Goal: Entertainment & Leisure: Consume media (video, audio)

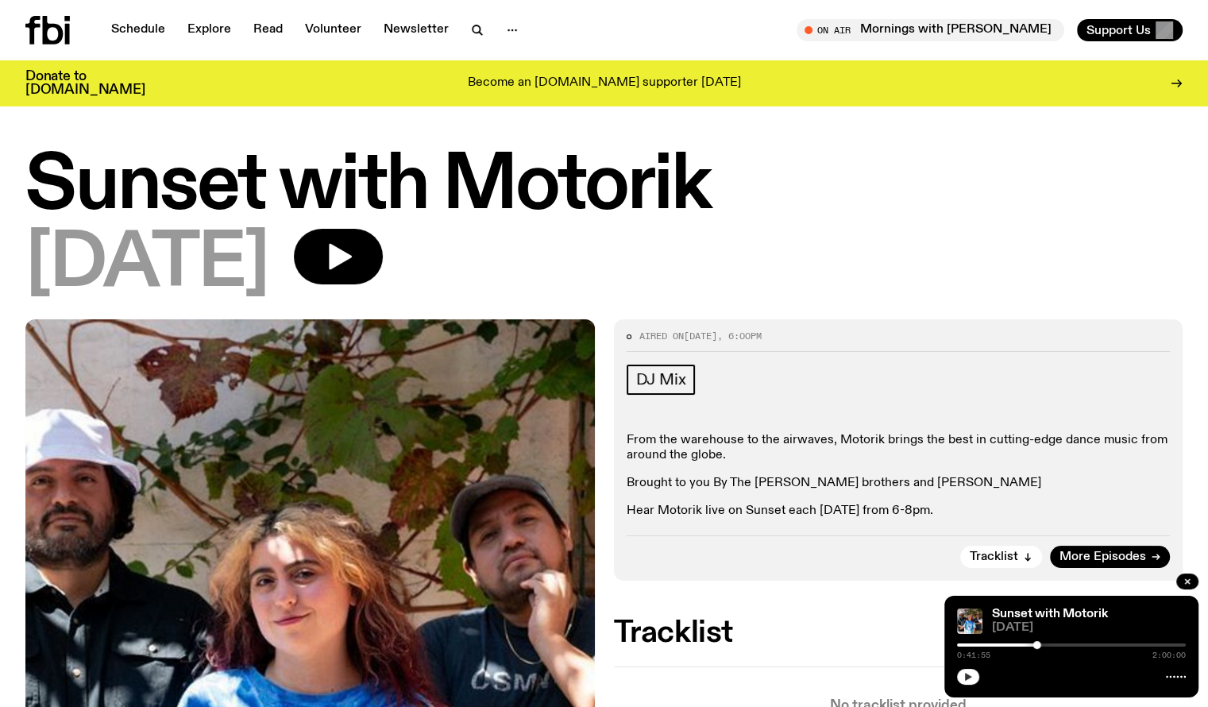
click at [977, 677] on button "button" at bounding box center [968, 677] width 22 height 16
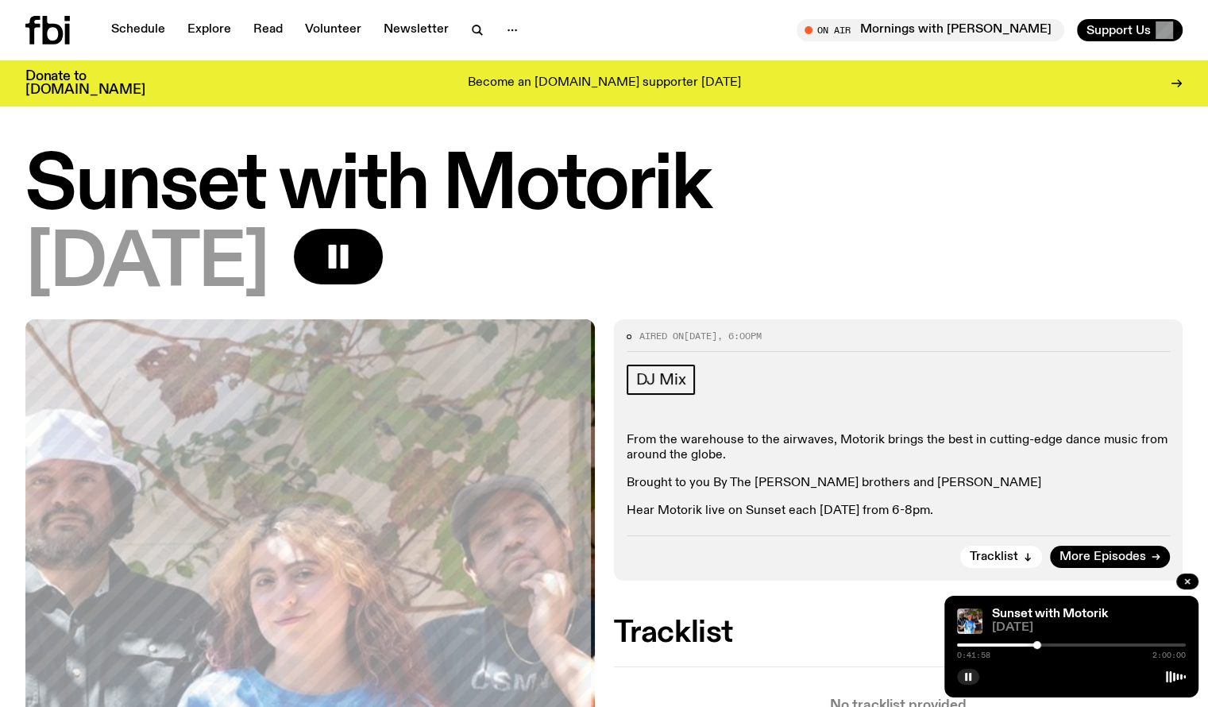
click at [1041, 645] on div at bounding box center [1038, 645] width 8 height 8
click at [1046, 644] on div at bounding box center [1071, 645] width 229 height 3
click at [1049, 644] on div at bounding box center [1071, 645] width 229 height 3
click at [1053, 644] on div at bounding box center [1071, 645] width 229 height 3
click at [1057, 644] on div at bounding box center [1071, 645] width 229 height 3
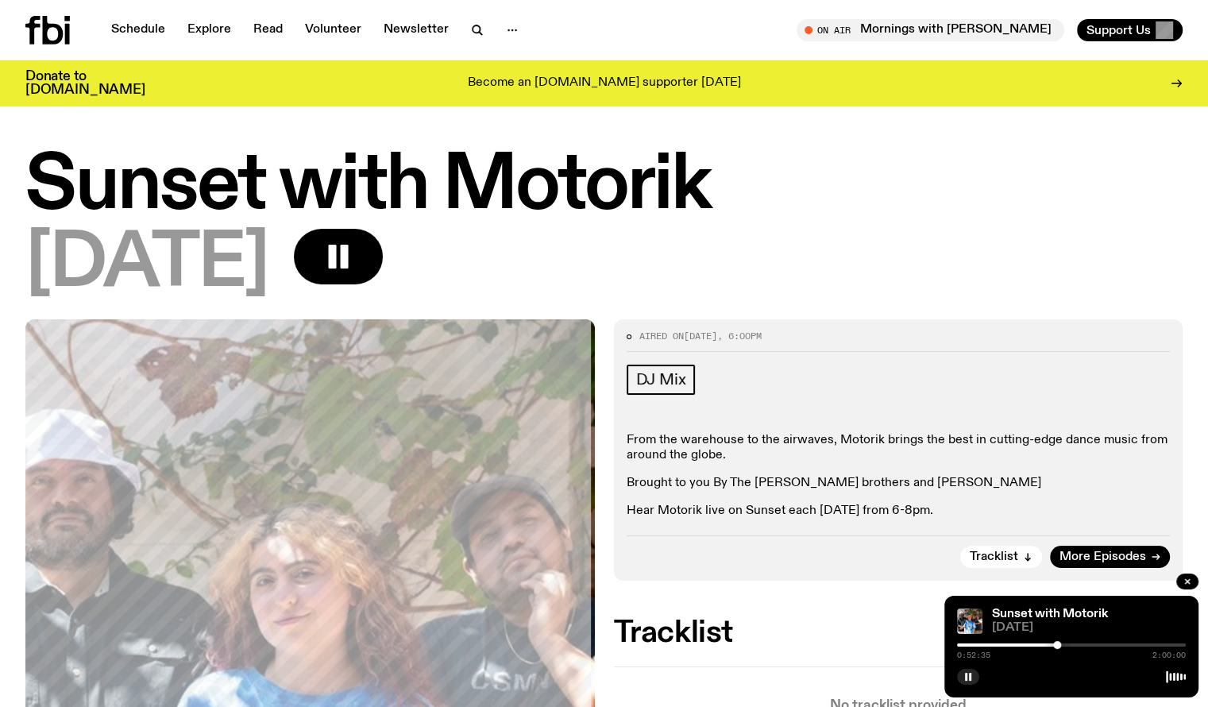
click at [1061, 644] on div at bounding box center [1071, 645] width 229 height 3
click at [1055, 645] on div at bounding box center [947, 645] width 229 height 3
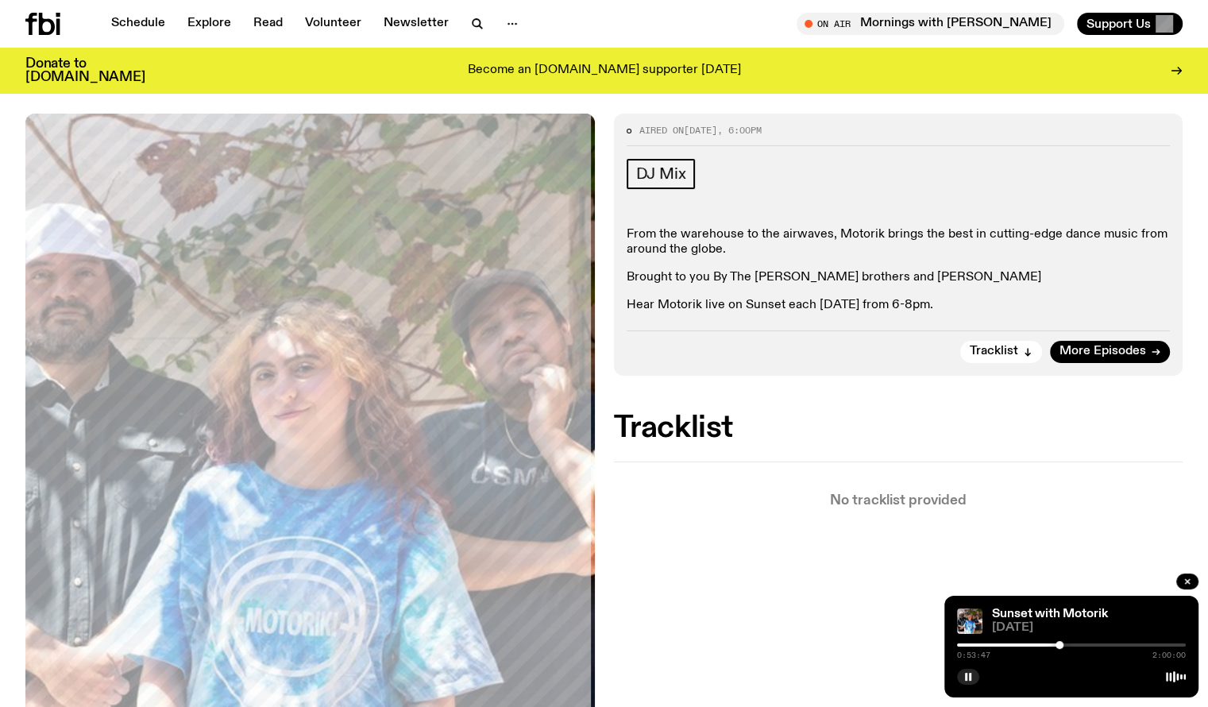
scroll to position [232, 0]
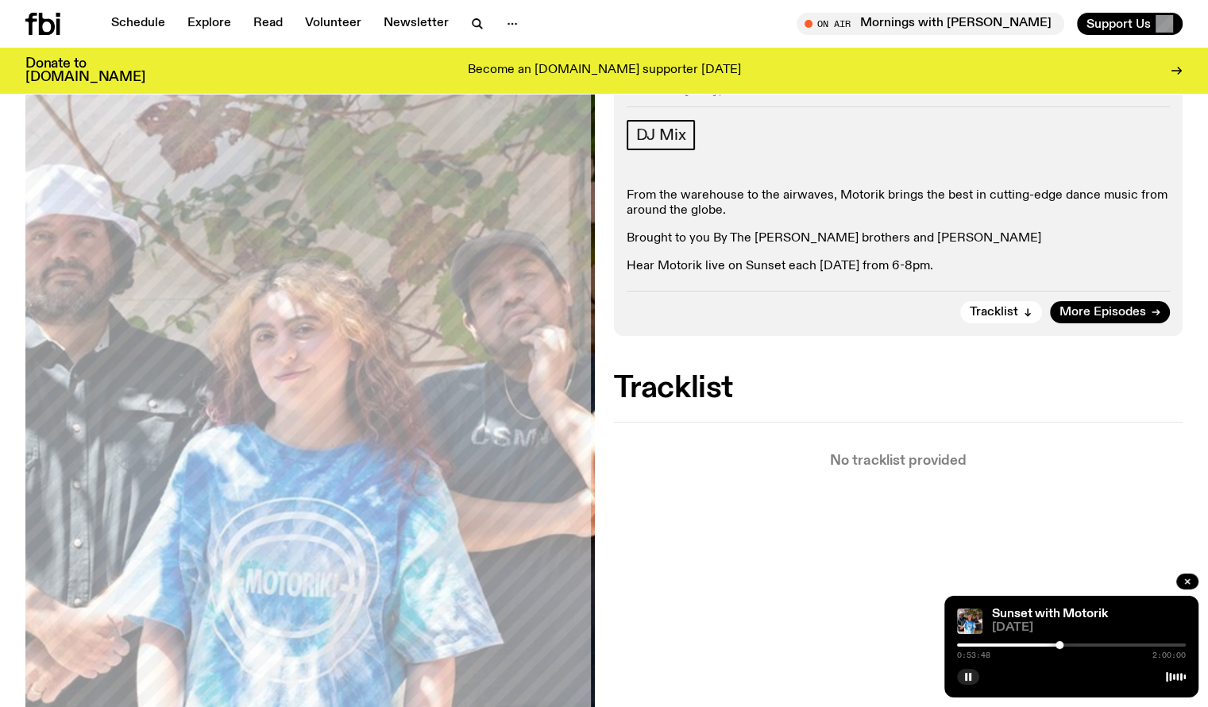
click at [1064, 645] on div at bounding box center [1071, 645] width 229 height 3
click at [1068, 644] on div at bounding box center [1068, 645] width 8 height 8
click at [1065, 644] on div at bounding box center [1065, 645] width 8 height 8
click at [1068, 644] on div at bounding box center [1068, 645] width 8 height 8
click at [1071, 644] on div at bounding box center [1071, 645] width 8 height 8
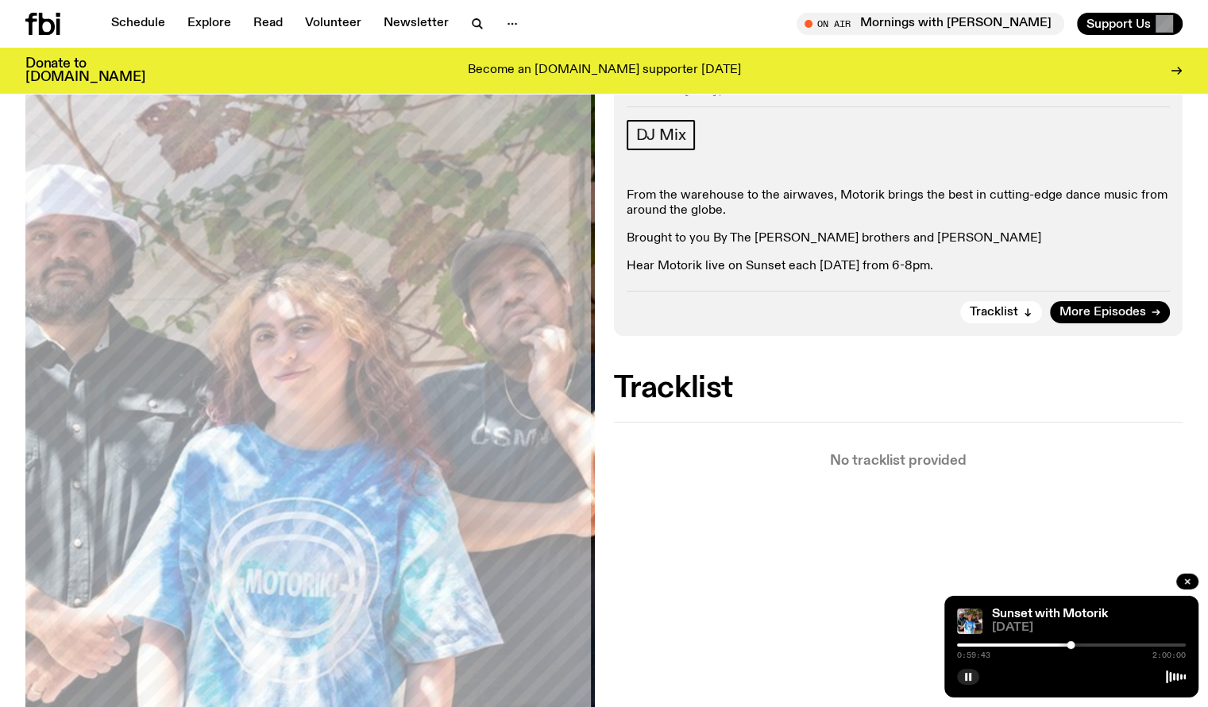
click at [1060, 642] on div "0:59:43 2:00:00" at bounding box center [1071, 649] width 229 height 19
click at [1060, 642] on div "0:59:44 2:00:00" at bounding box center [1071, 649] width 229 height 19
click at [1060, 644] on div at bounding box center [956, 645] width 229 height 3
click at [1063, 644] on div at bounding box center [1063, 645] width 8 height 8
click at [1065, 644] on div at bounding box center [1063, 645] width 8 height 8
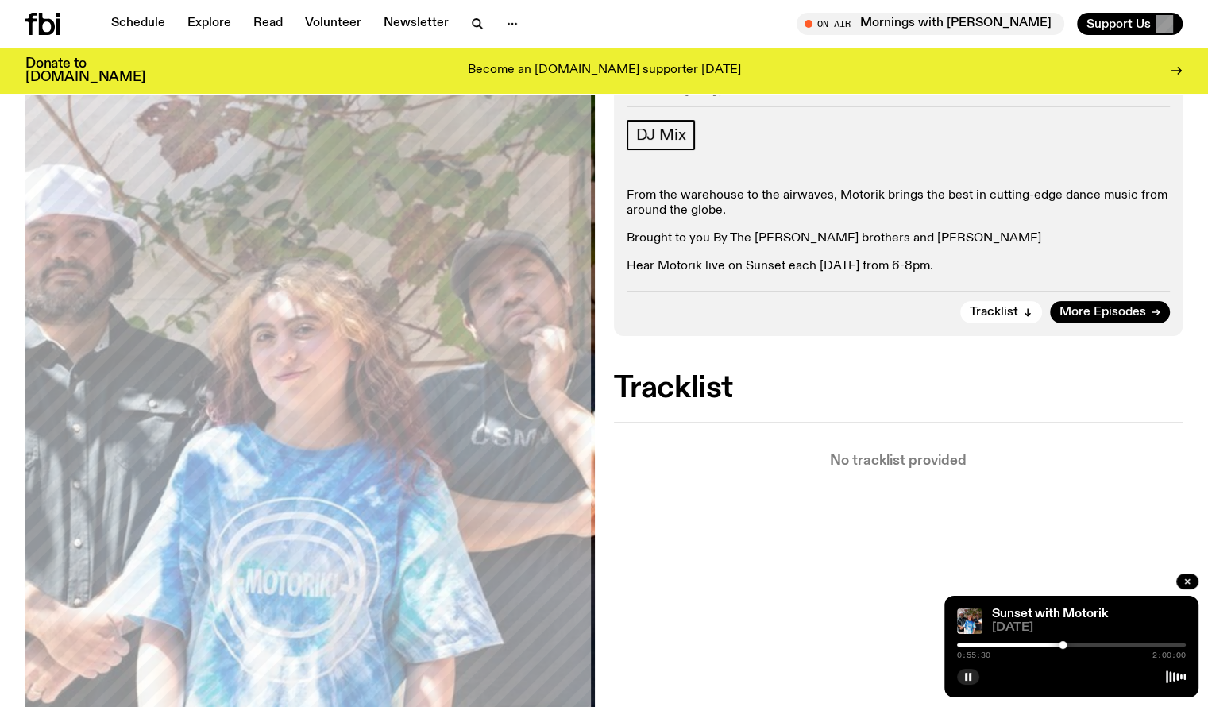
click at [1063, 644] on div at bounding box center [1063, 645] width 8 height 8
click at [1077, 644] on div at bounding box center [1071, 645] width 229 height 3
click at [1081, 643] on div "1:02:35 2:00:00" at bounding box center [1071, 649] width 229 height 19
click at [1082, 644] on div at bounding box center [1071, 645] width 229 height 3
click at [1088, 645] on div at bounding box center [1071, 645] width 229 height 3
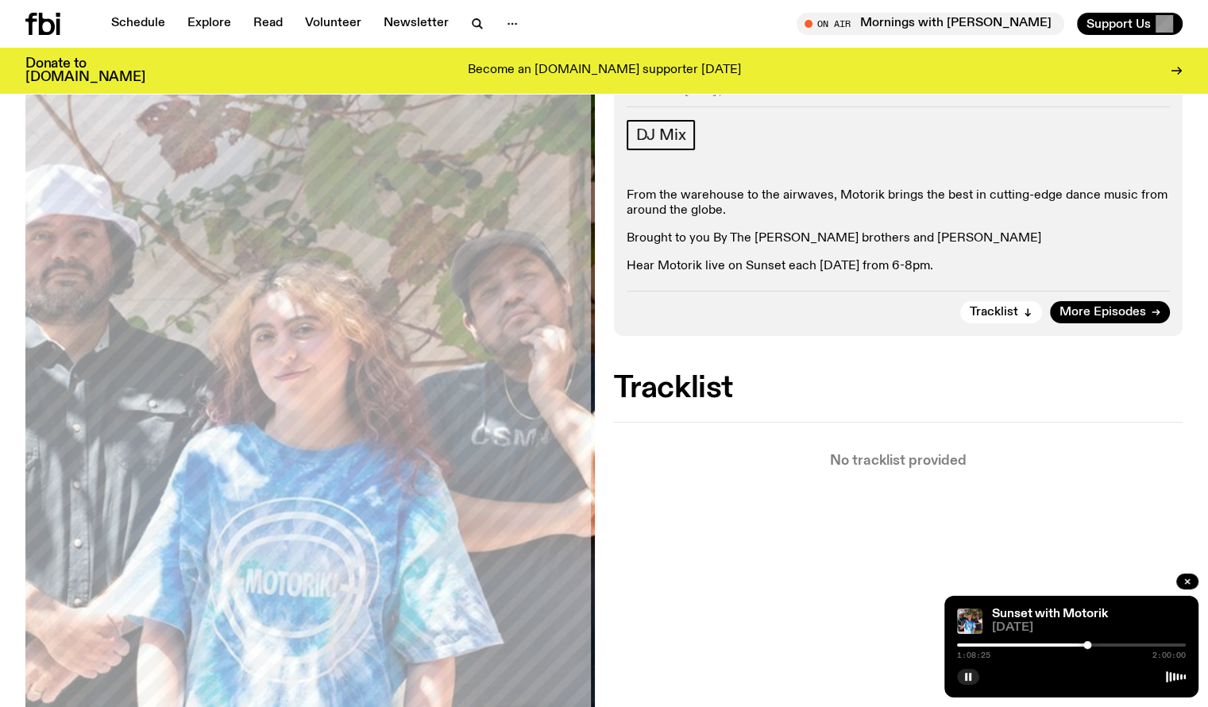
click at [1100, 644] on div at bounding box center [1071, 645] width 229 height 3
click at [1112, 644] on div at bounding box center [1071, 645] width 229 height 3
click at [1122, 644] on div at bounding box center [1071, 645] width 229 height 3
click at [1134, 644] on div at bounding box center [1071, 645] width 229 height 3
click at [1146, 644] on div at bounding box center [1071, 645] width 229 height 3
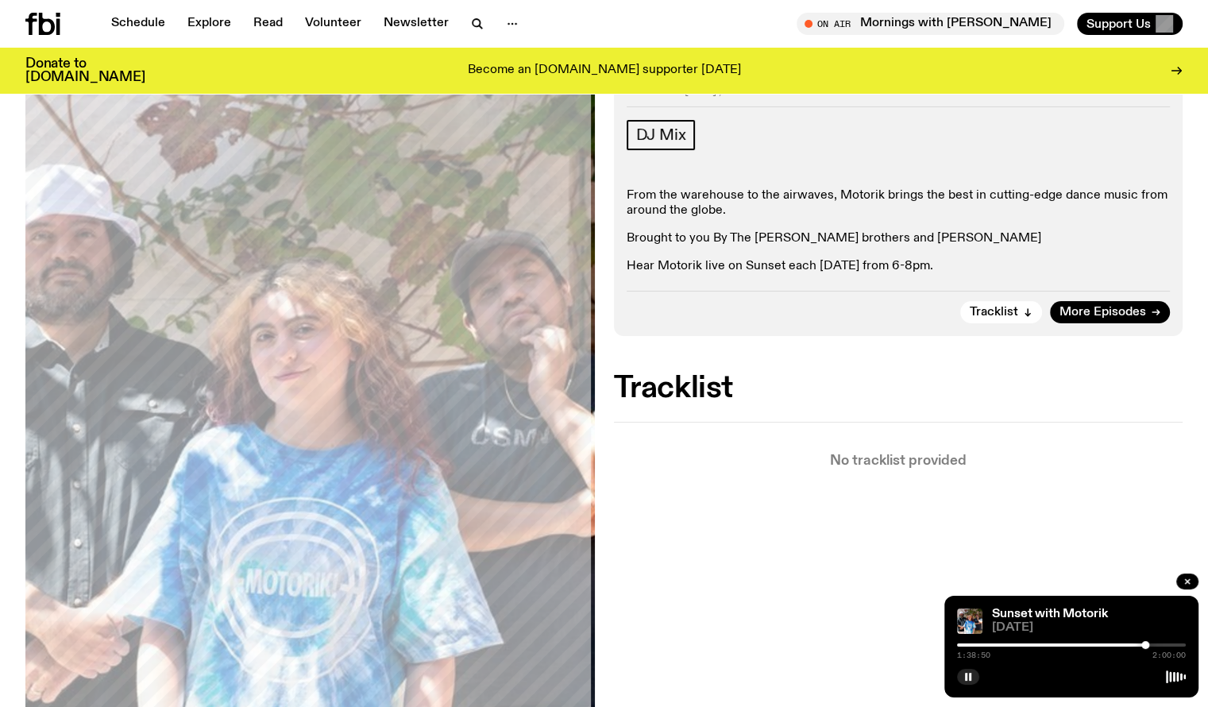
click at [1154, 644] on div at bounding box center [1071, 645] width 229 height 3
click at [1166, 644] on div at bounding box center [1071, 645] width 229 height 3
click at [1175, 645] on div at bounding box center [1071, 645] width 229 height 3
click at [1062, 644] on div at bounding box center [1060, 645] width 229 height 3
click at [1068, 644] on div at bounding box center [1071, 645] width 229 height 3
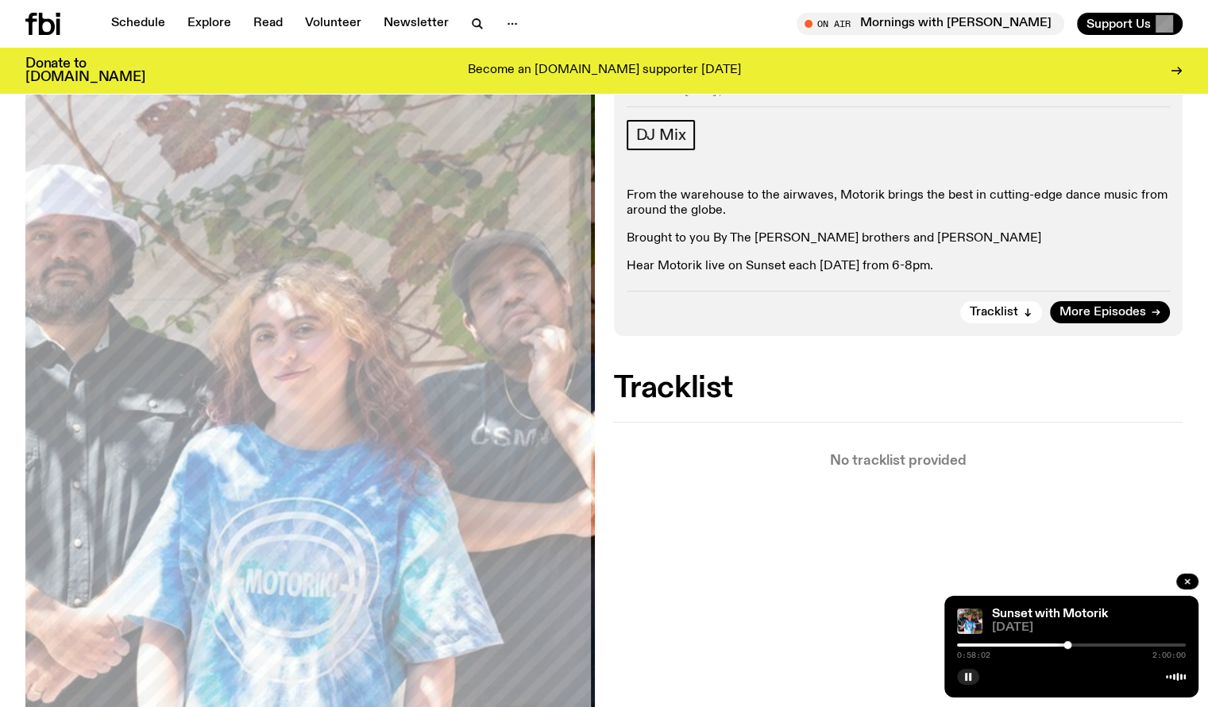
click at [1064, 644] on div at bounding box center [1068, 645] width 8 height 8
click at [971, 675] on rect "button" at bounding box center [970, 677] width 2 height 8
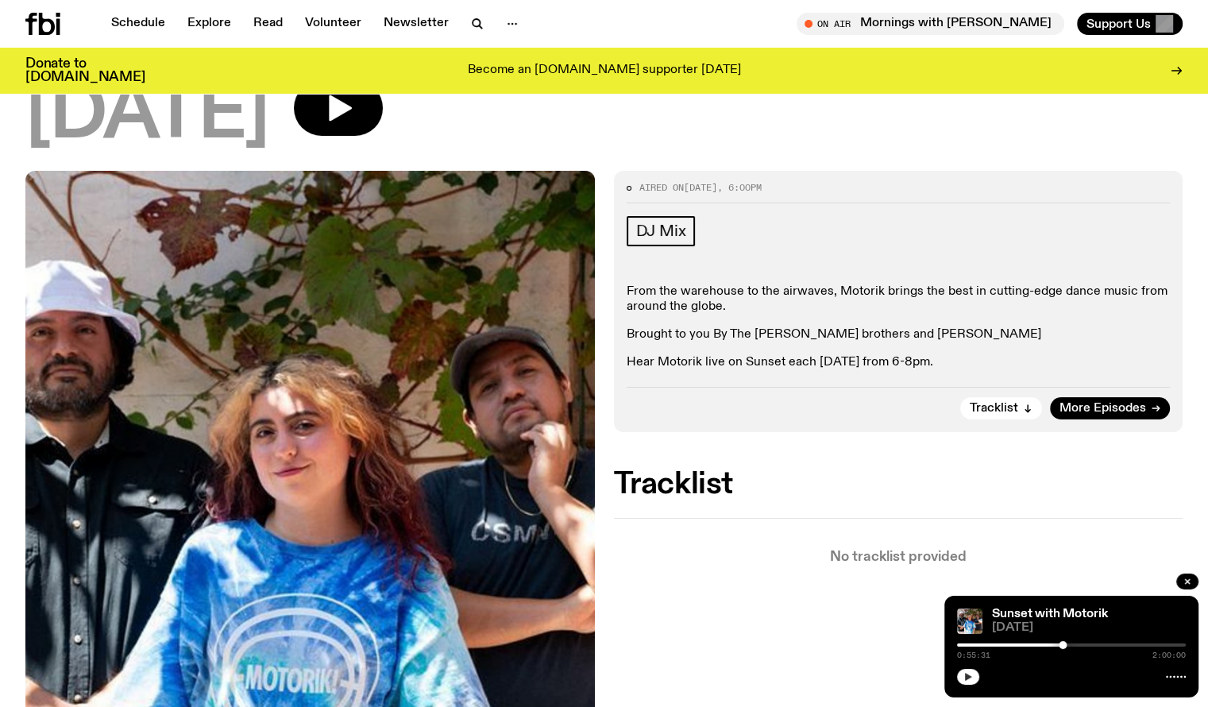
scroll to position [0, 0]
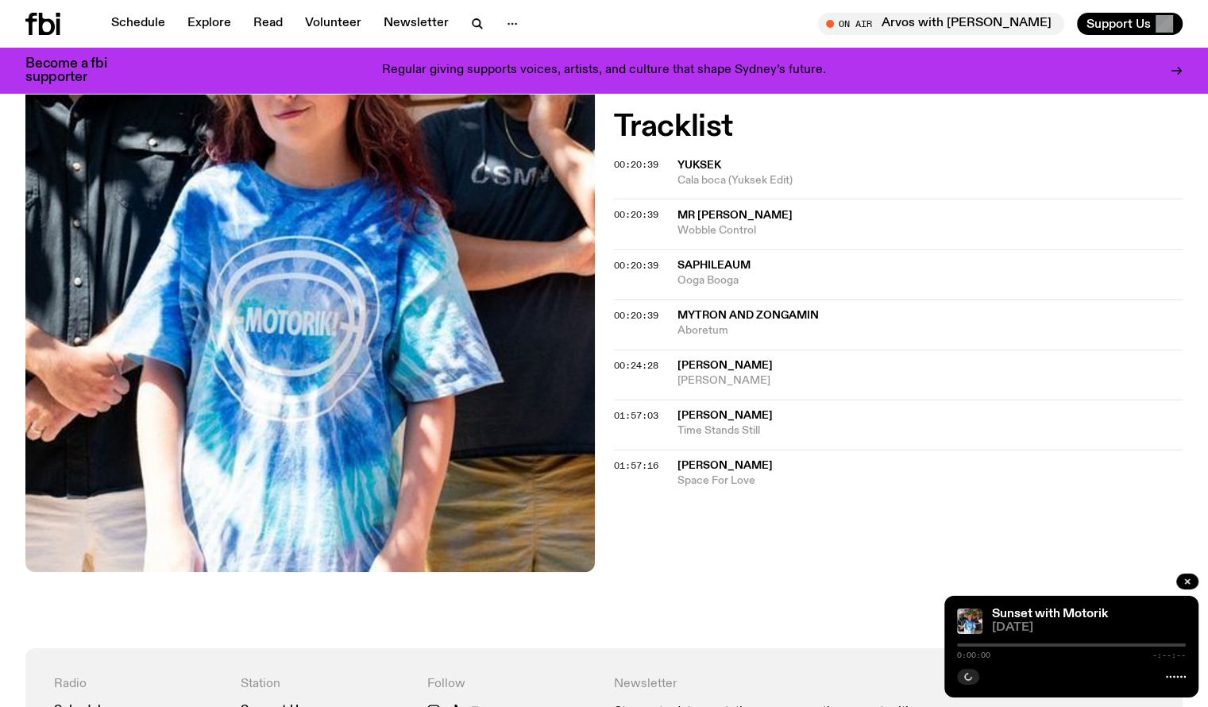
scroll to position [466, 0]
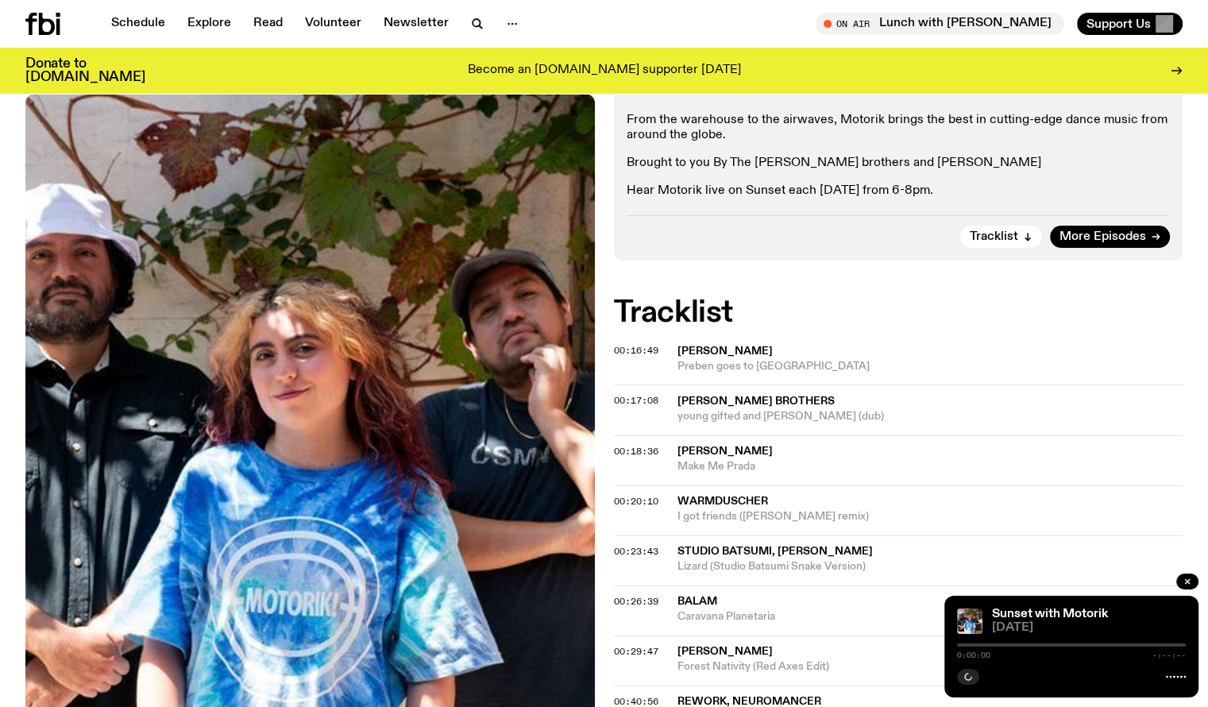
scroll to position [705, 0]
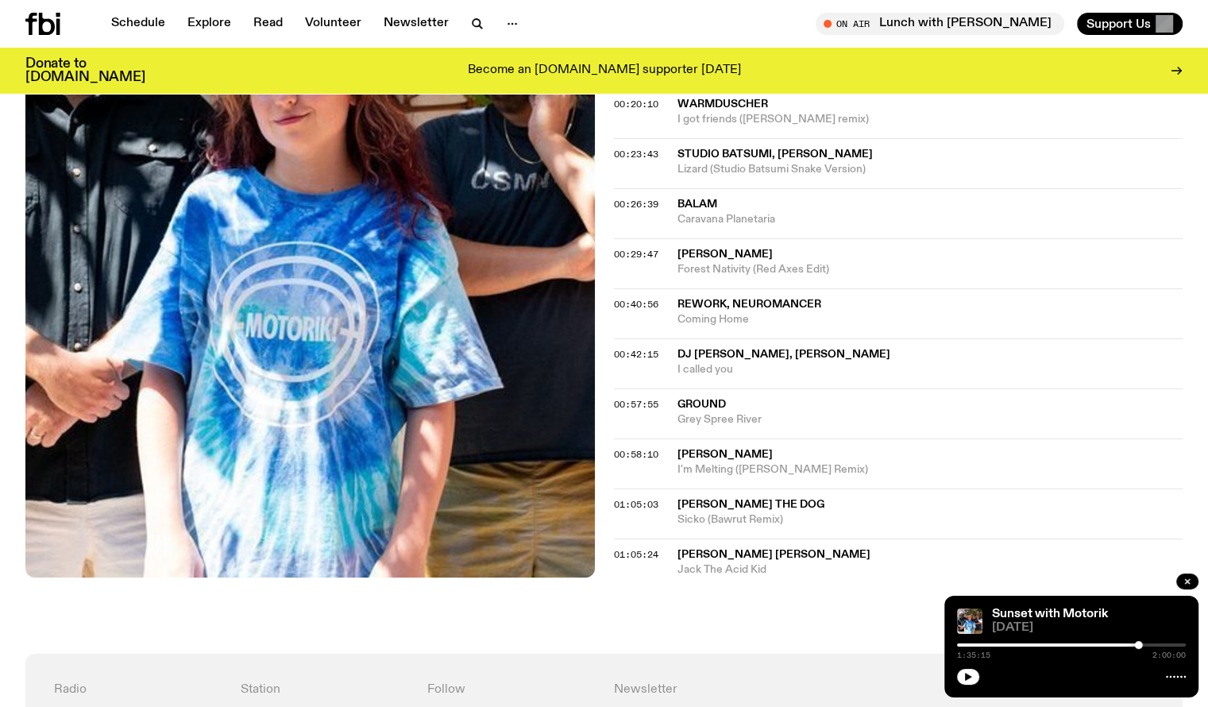
click at [778, 554] on span "Carmelo Carone, Jorge" at bounding box center [774, 554] width 193 height 11
click at [637, 552] on span "01:05:24" at bounding box center [636, 554] width 44 height 13
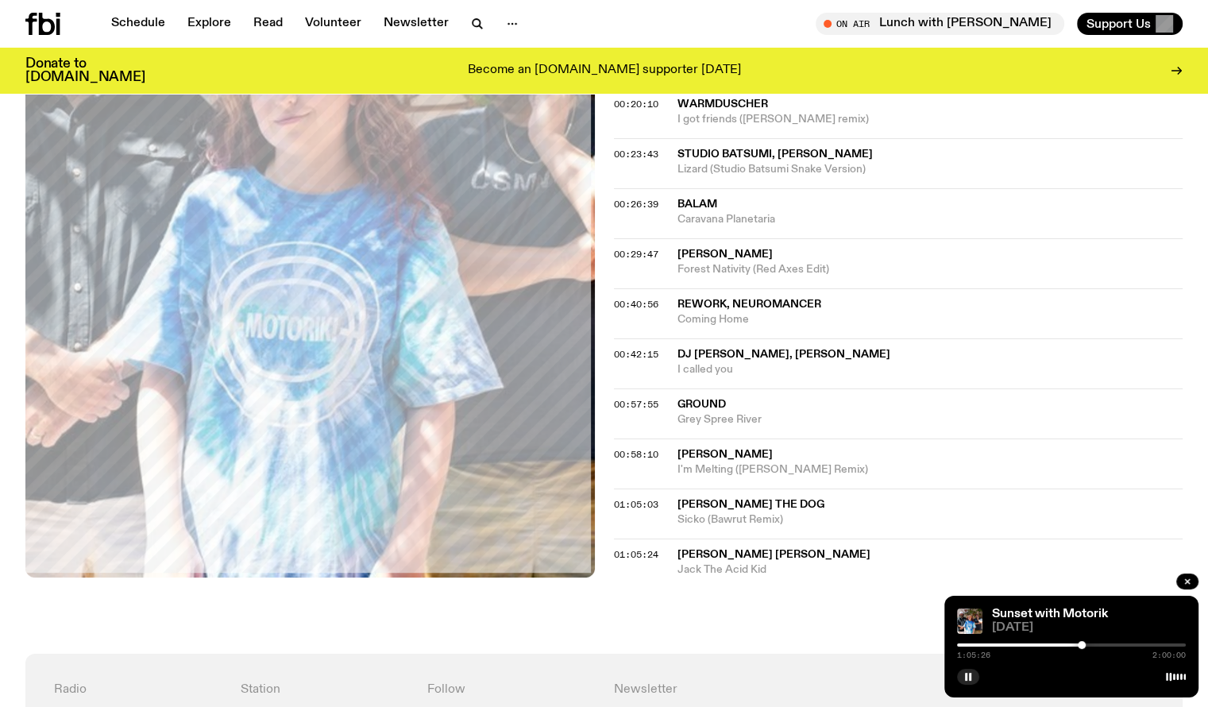
click at [1087, 645] on div at bounding box center [1071, 645] width 229 height 3
click at [1092, 644] on div at bounding box center [1071, 645] width 229 height 3
click at [1096, 645] on div at bounding box center [1071, 645] width 229 height 3
click at [1102, 644] on div at bounding box center [1071, 645] width 229 height 3
click at [1107, 642] on div at bounding box center [1104, 645] width 8 height 8
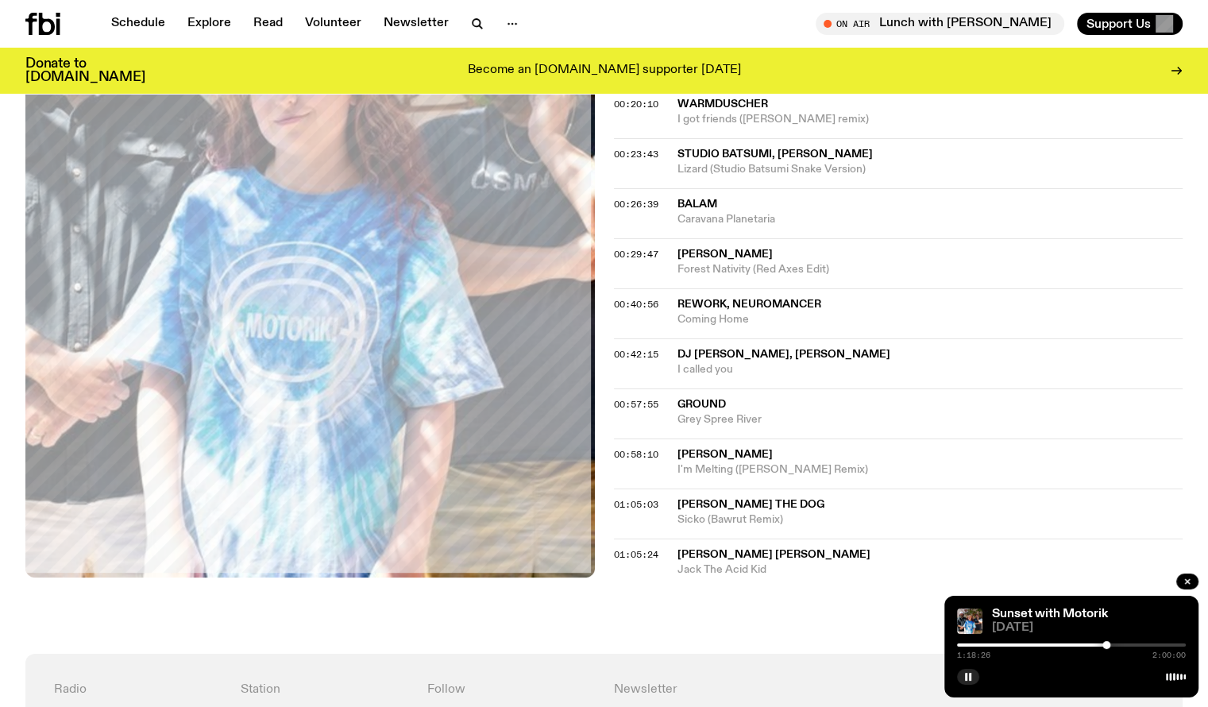
click at [1110, 643] on div at bounding box center [1107, 645] width 8 height 8
click at [1115, 644] on div at bounding box center [1071, 645] width 229 height 3
click at [1117, 643] on div at bounding box center [1115, 645] width 8 height 8
click at [1121, 644] on div at bounding box center [1071, 645] width 229 height 3
click at [1127, 644] on div at bounding box center [1071, 645] width 229 height 3
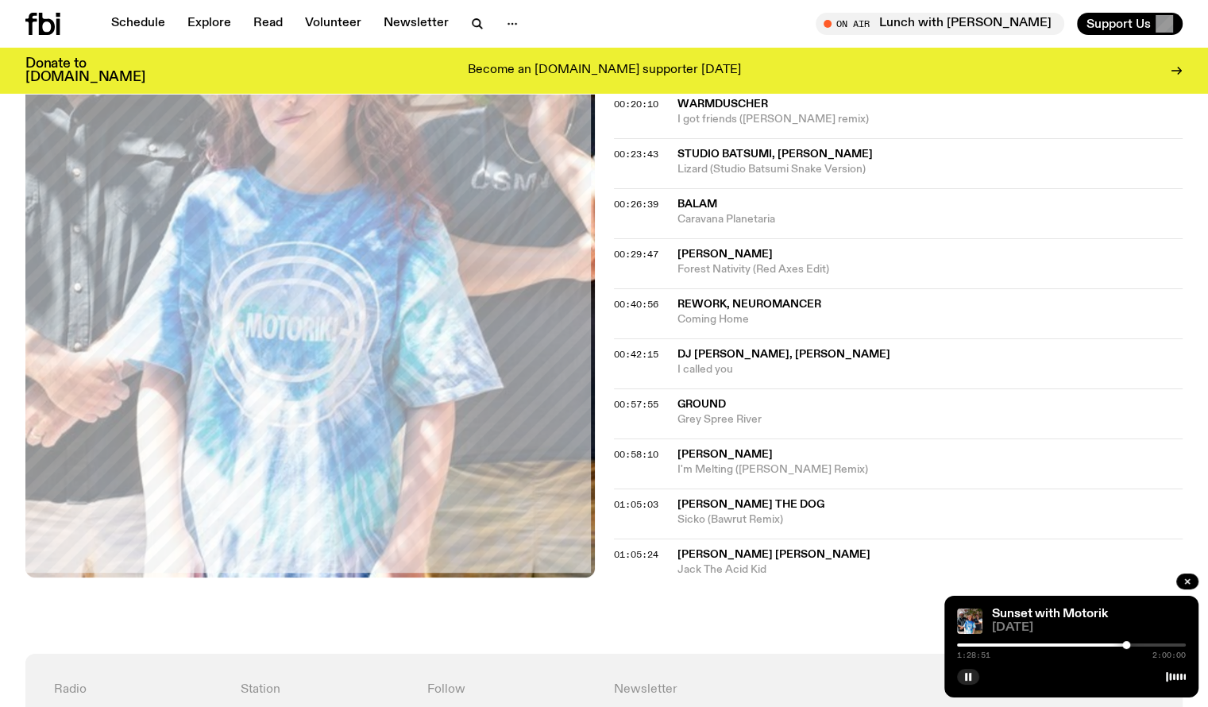
click at [1131, 644] on div at bounding box center [1071, 645] width 229 height 3
click at [1136, 644] on div at bounding box center [1071, 645] width 229 height 3
click at [1141, 645] on div at bounding box center [1071, 645] width 229 height 3
click at [1147, 644] on div at bounding box center [1071, 645] width 229 height 3
click at [1153, 644] on div at bounding box center [1071, 645] width 229 height 3
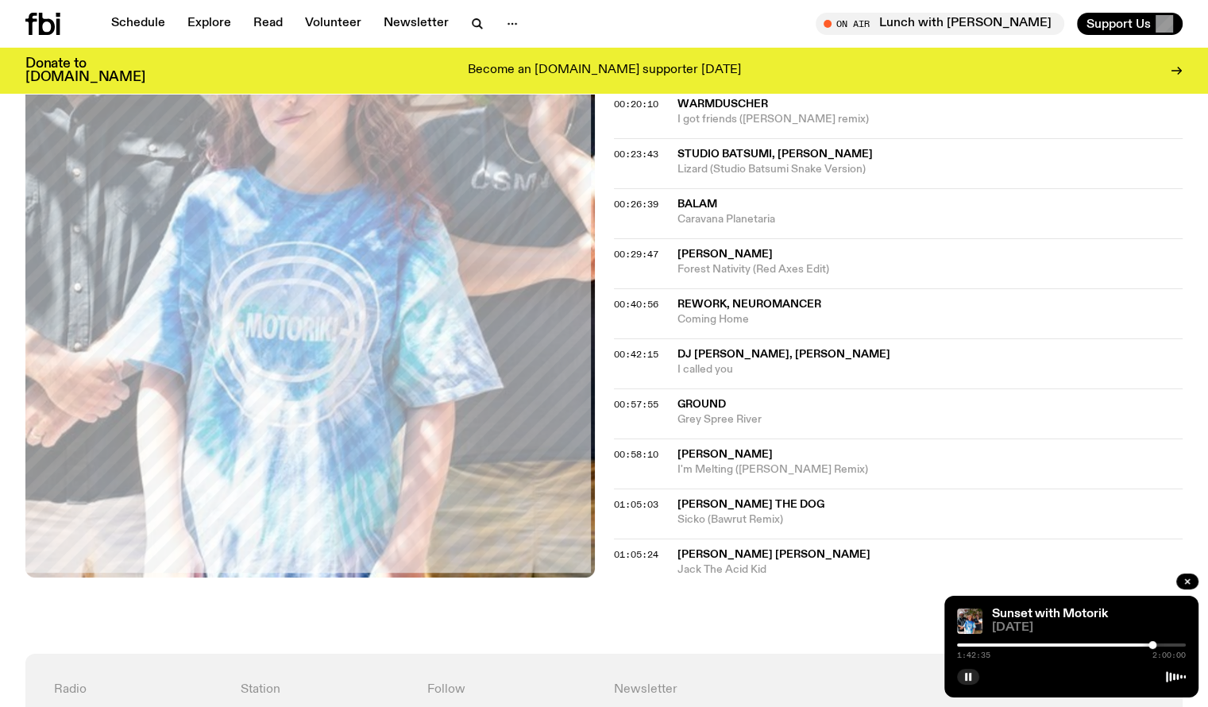
click at [1158, 644] on div at bounding box center [1071, 645] width 229 height 3
click at [1162, 644] on div at bounding box center [1071, 645] width 229 height 3
click at [1169, 644] on div at bounding box center [1071, 645] width 229 height 3
click at [1174, 645] on div at bounding box center [1071, 645] width 229 height 3
click at [971, 675] on rect "button" at bounding box center [970, 677] width 2 height 8
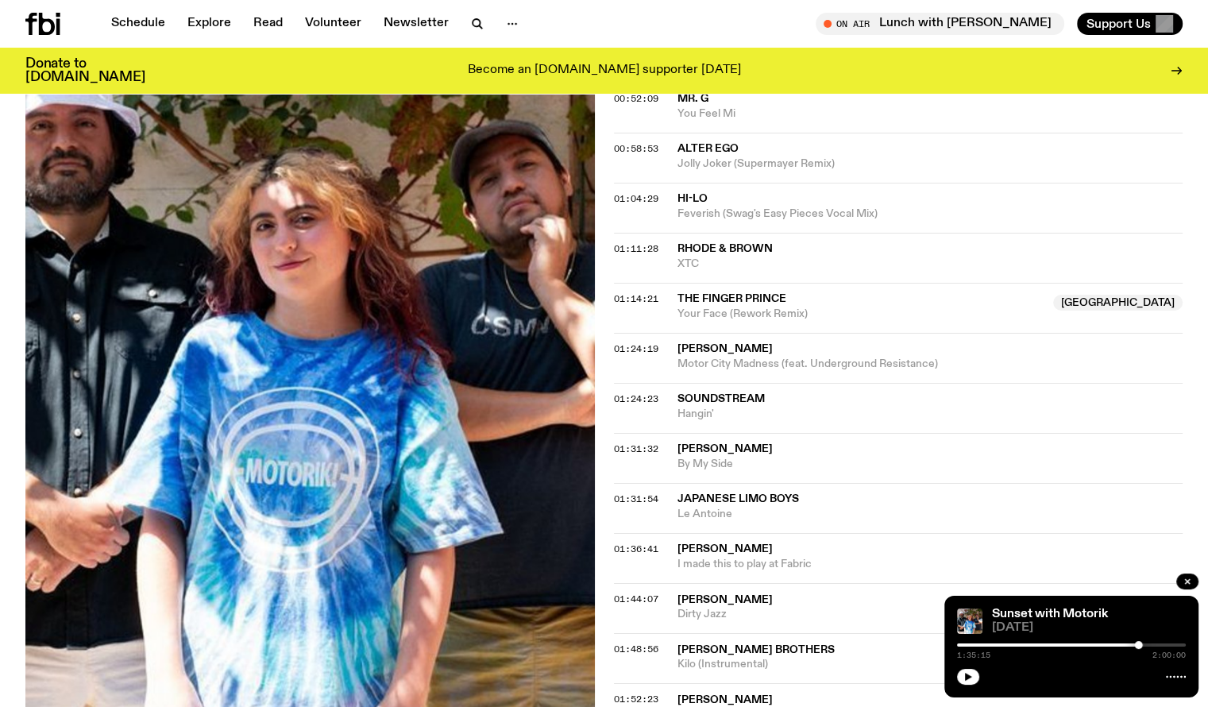
scroll to position [1100, 0]
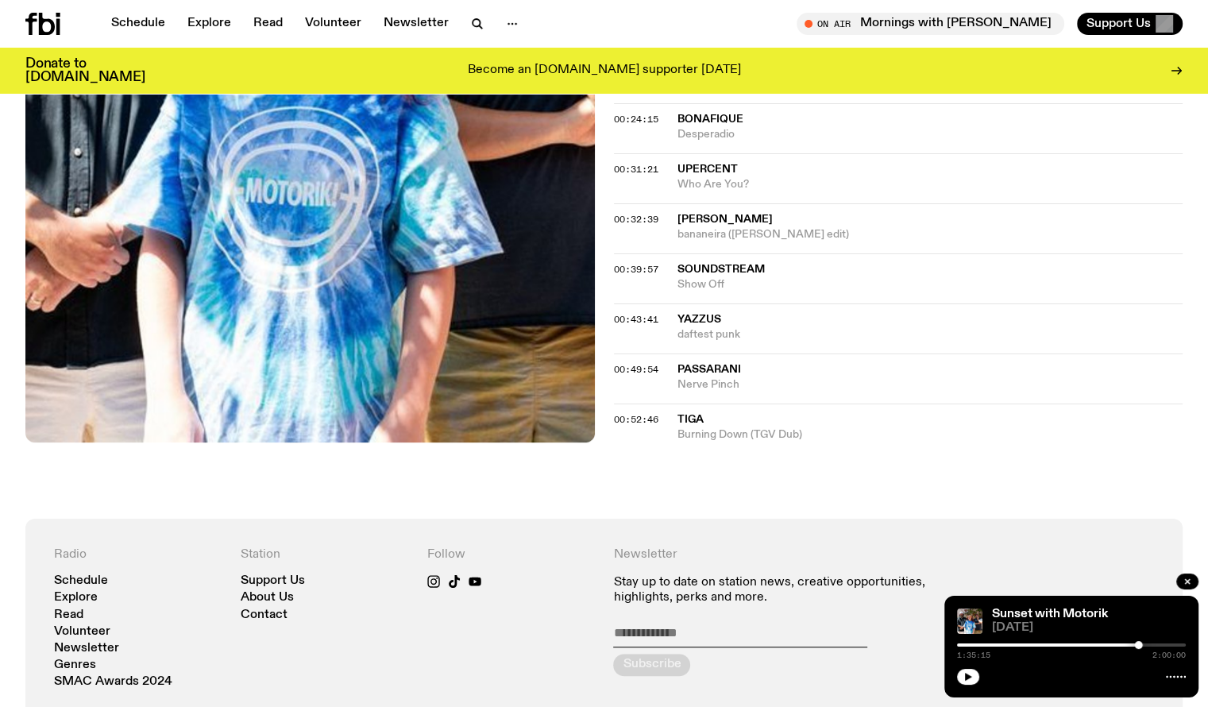
scroll to position [782, 0]
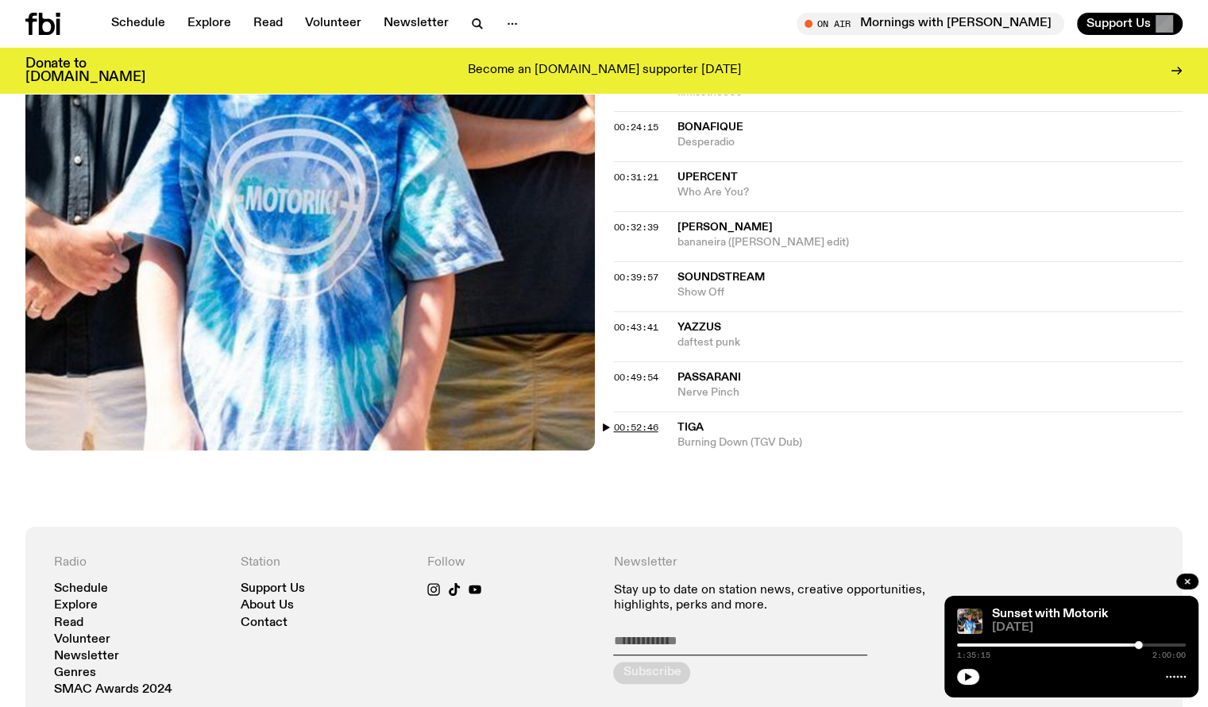
click at [643, 423] on span "00:52:46" at bounding box center [636, 427] width 44 height 13
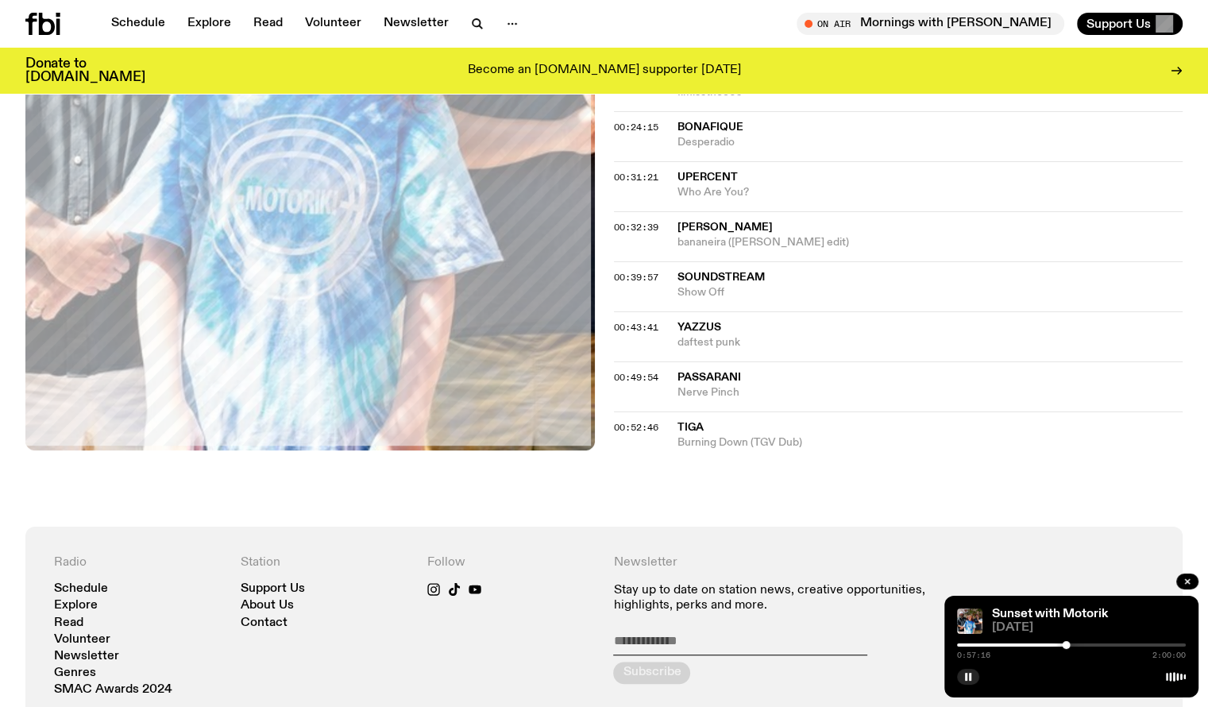
click at [1071, 645] on div at bounding box center [1071, 645] width 229 height 3
click at [1074, 644] on div at bounding box center [1071, 645] width 8 height 8
click at [1077, 644] on div at bounding box center [1074, 645] width 8 height 8
click at [1082, 644] on div at bounding box center [1071, 645] width 229 height 3
